Goal: Task Accomplishment & Management: Manage account settings

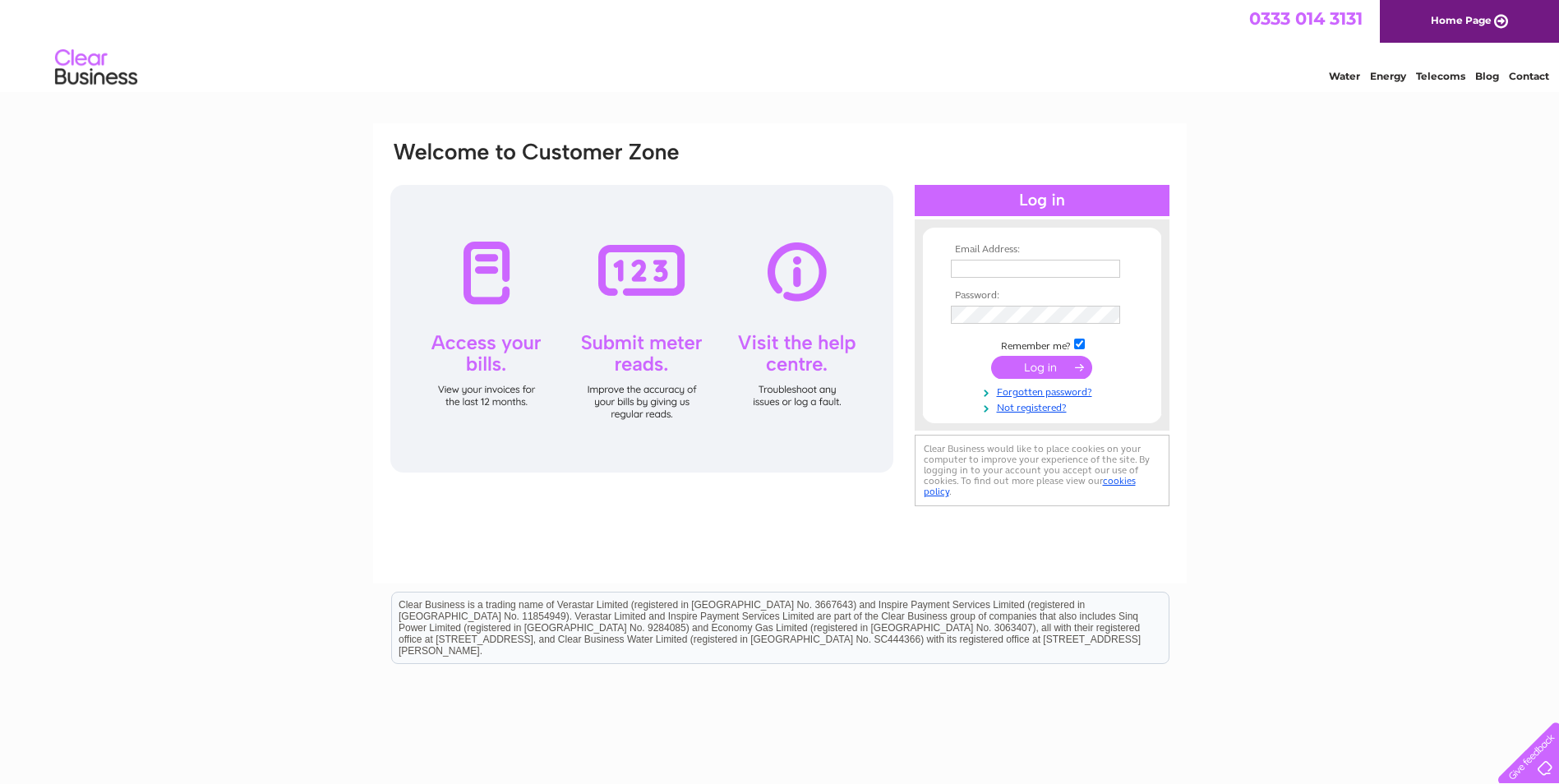
click at [983, 265] on input "text" at bounding box center [1035, 268] width 170 height 18
type input "Glasgow@armour.co.uk"
click at [991, 358] on input "submit" at bounding box center [1041, 369] width 101 height 23
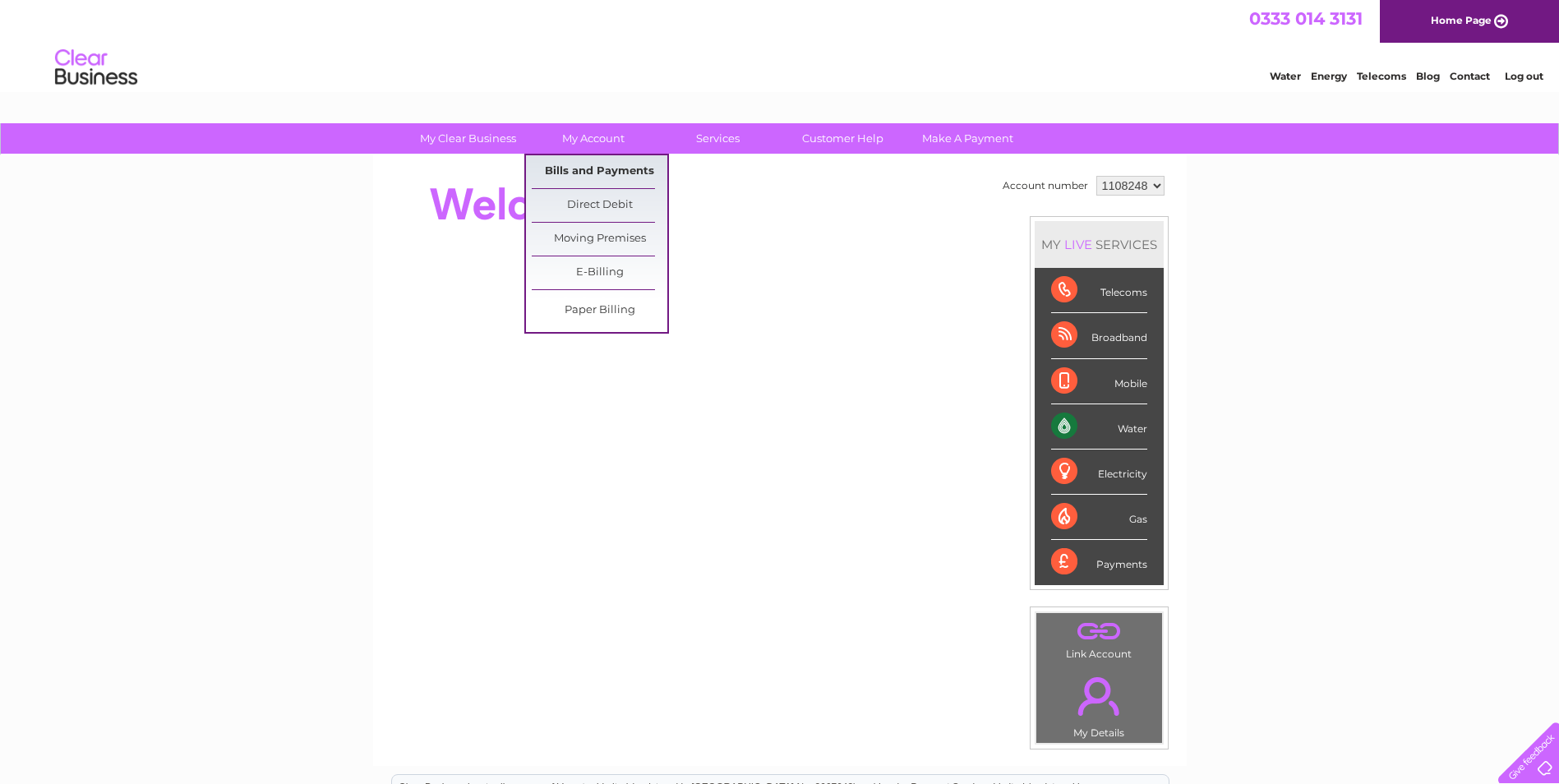
click at [616, 169] on link "Bills and Payments" at bounding box center [599, 171] width 136 height 33
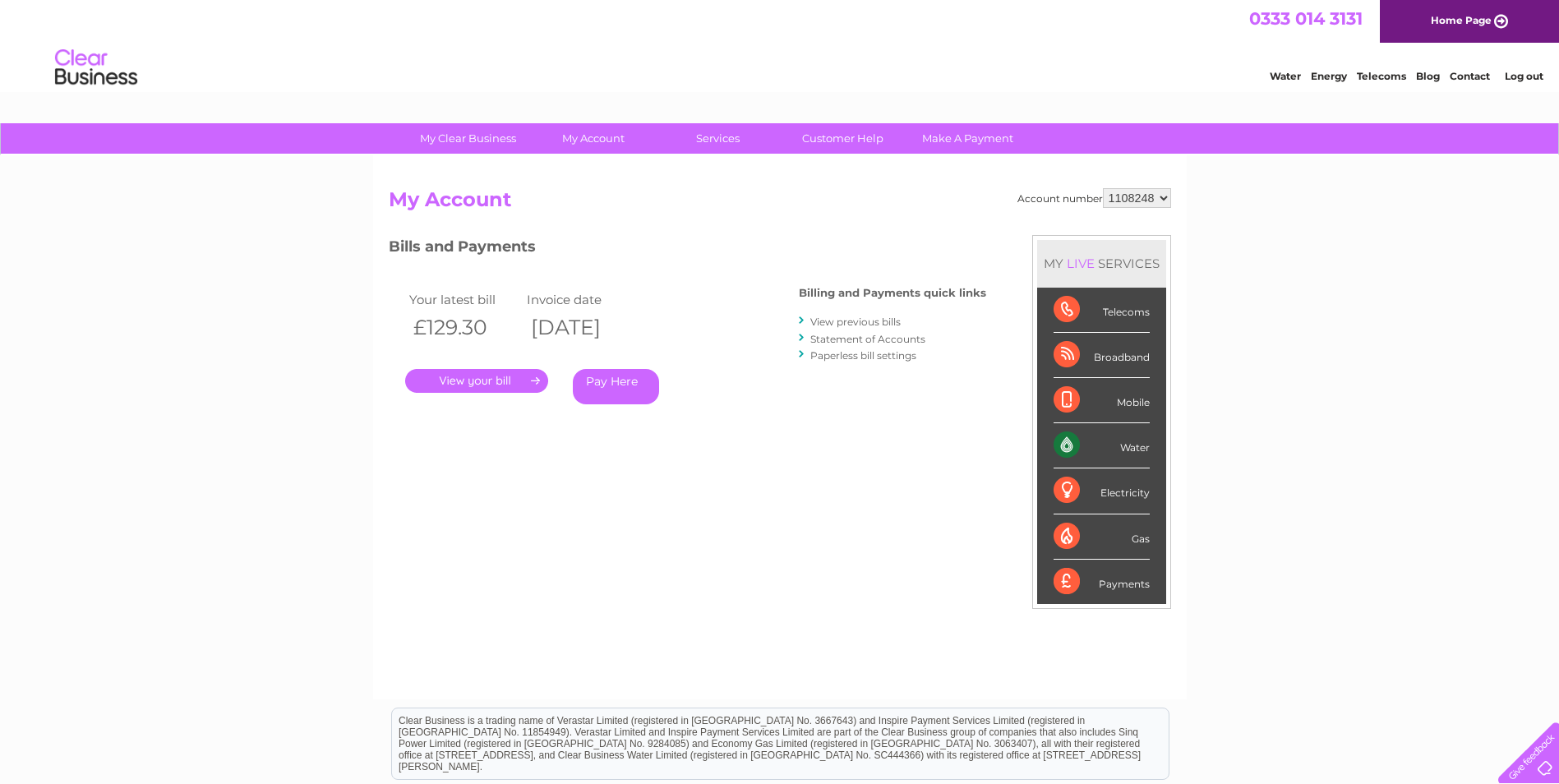
click at [502, 377] on link "." at bounding box center [476, 381] width 143 height 24
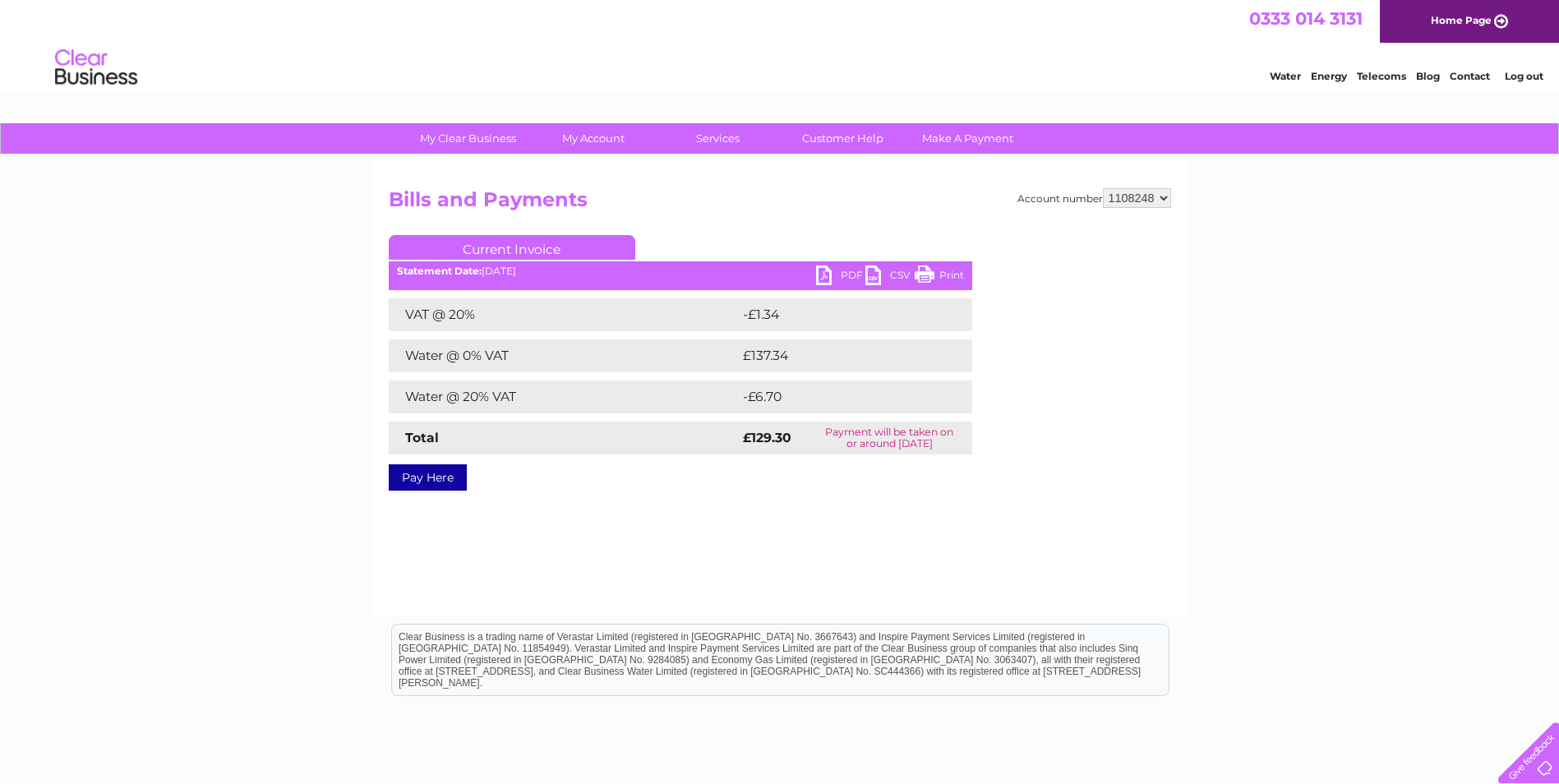
click at [839, 272] on link "PDF" at bounding box center [840, 277] width 49 height 24
drag, startPoint x: 907, startPoint y: 362, endPoint x: 1215, endPoint y: 292, distance: 315.9
click at [908, 363] on td "£137.34" at bounding box center [839, 355] width 202 height 33
